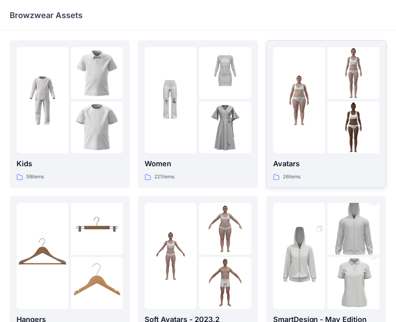
click at [314, 119] on img at bounding box center [299, 100] width 52 height 52
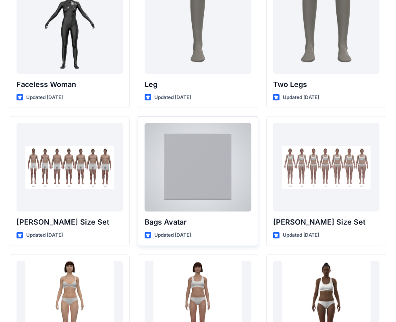
scroll to position [783, 0]
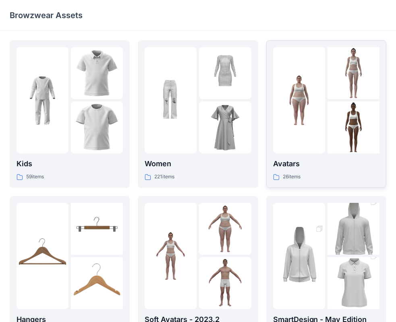
click at [311, 134] on div at bounding box center [299, 100] width 52 height 106
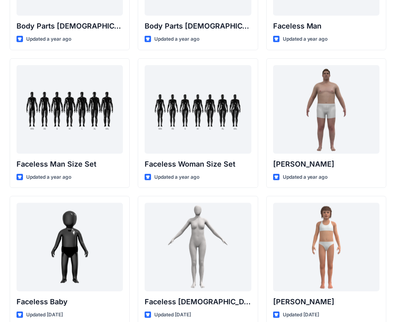
scroll to position [315, 0]
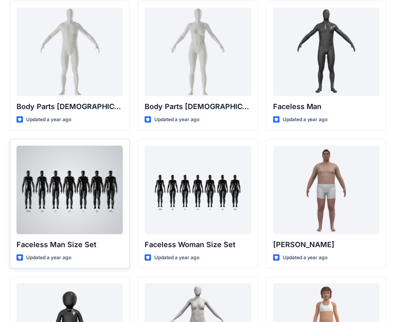
click at [99, 209] on div at bounding box center [70, 190] width 106 height 89
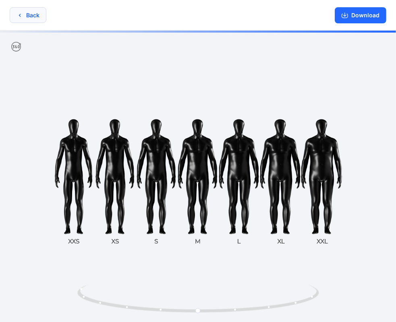
click at [39, 11] on button "Back" at bounding box center [28, 15] width 37 height 16
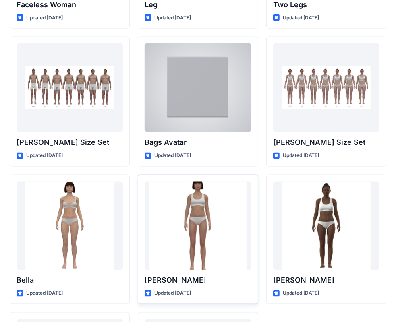
scroll to position [839, 0]
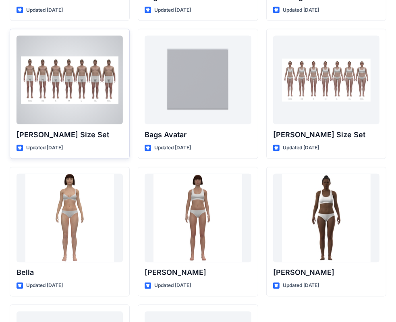
click at [65, 87] on div at bounding box center [70, 80] width 106 height 89
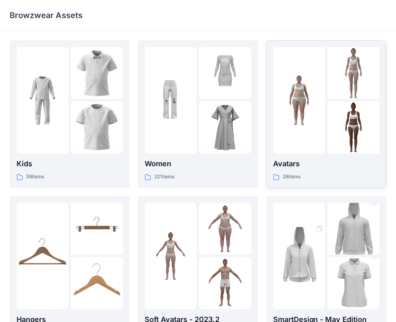
click at [307, 136] on div at bounding box center [299, 100] width 52 height 106
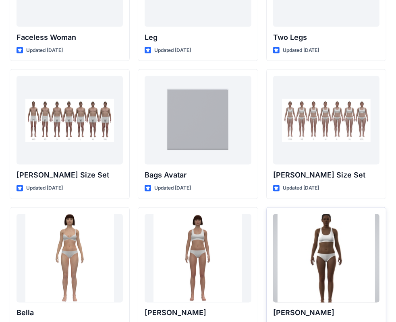
scroll to position [758, 0]
